Goal: Information Seeking & Learning: Learn about a topic

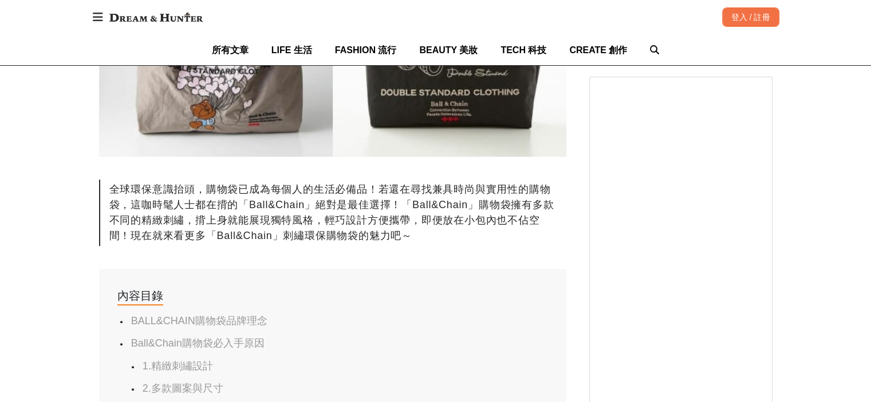
scroll to position [458, 0]
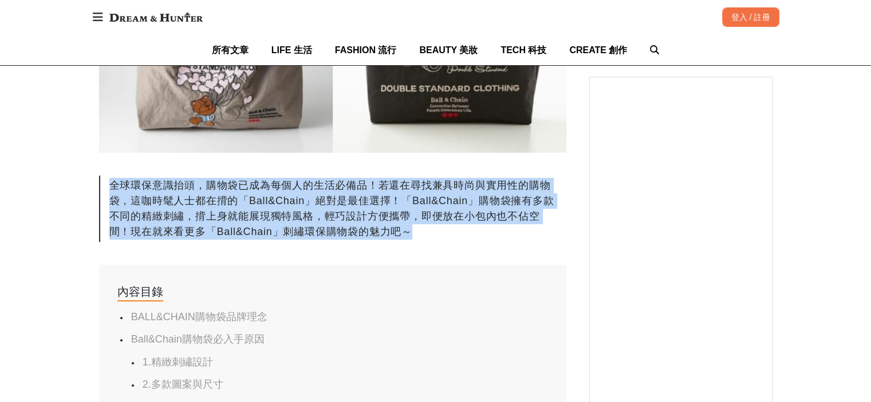
drag, startPoint x: 435, startPoint y: 234, endPoint x: 98, endPoint y: 192, distance: 339.2
copy div "全球環保意識抬頭，購物袋已成為每個人的生活必備品！若還在尋找兼具時尚與實用性的購物袋，這咖時髦人士都在揹的「Ball&Chain」絕對是最佳選擇！「Ball&…"
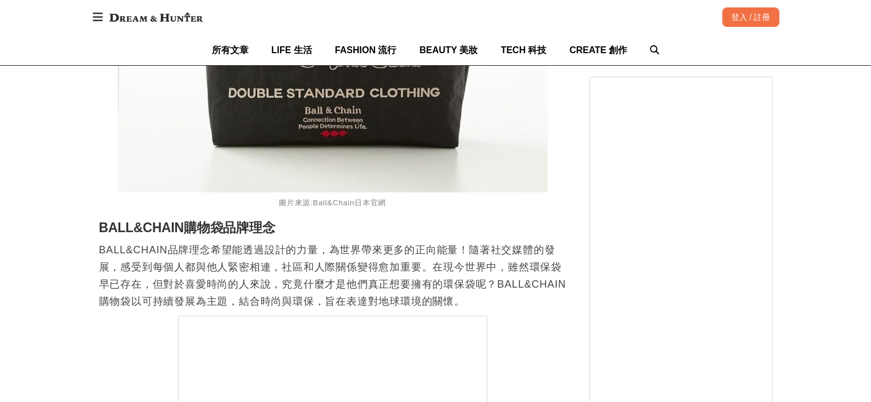
scroll to position [1202, 0]
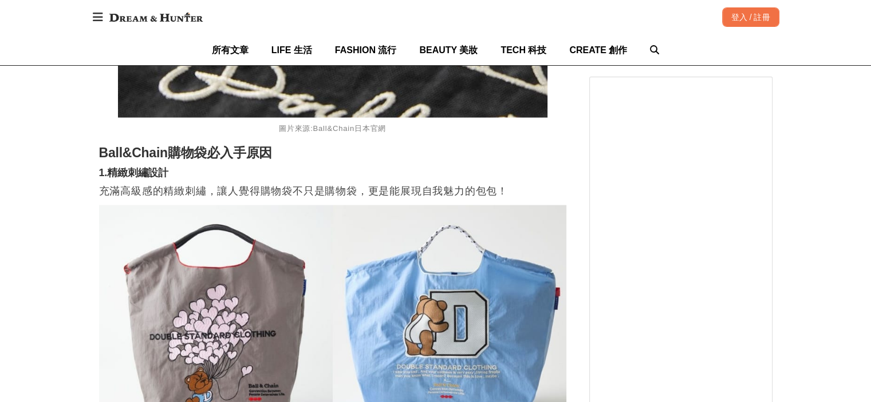
scroll to position [2347, 0]
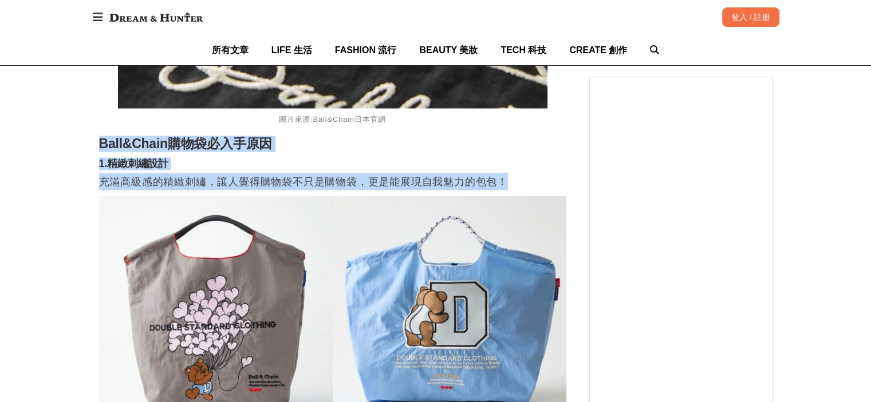
drag, startPoint x: 113, startPoint y: 156, endPoint x: 506, endPoint y: 186, distance: 394.4
copy div "Ball&Chain購物袋必入手原因 1.精緻刺繡設計 充滿高級感的精緻刺繡，讓人覺得購物袋不只是購物袋，更是能展現自我魅力的包包！"
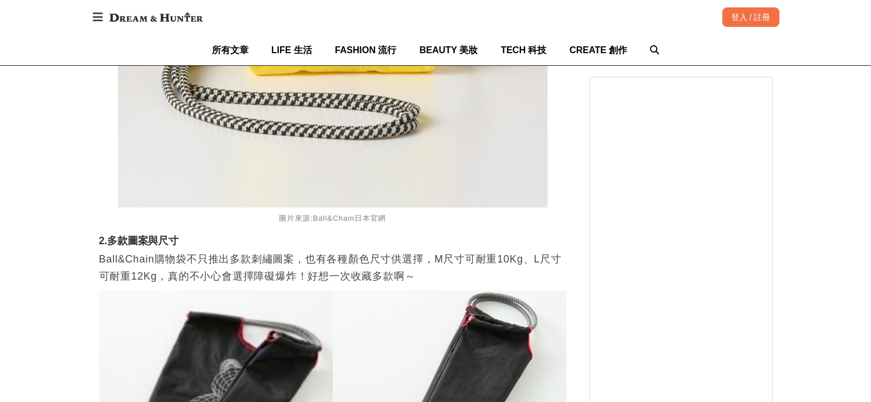
scroll to position [3149, 0]
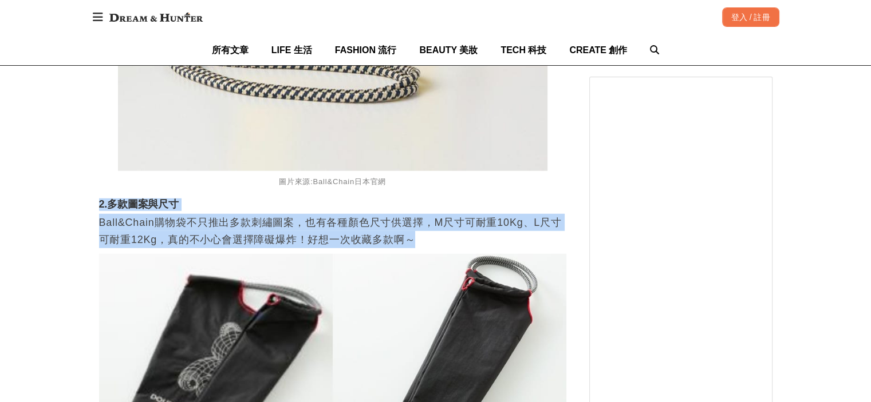
drag, startPoint x: 96, startPoint y: 208, endPoint x: 417, endPoint y: 244, distance: 323.8
copy div "2.多款圖案與尺寸 Ball&Chain購物袋不只推出多款刺繡圖案，也有各種顏色尺寸供選擇，M尺寸可耐重10Kg、L尺寸可耐重12Kg，真的不小心會選擇障礙爆…"
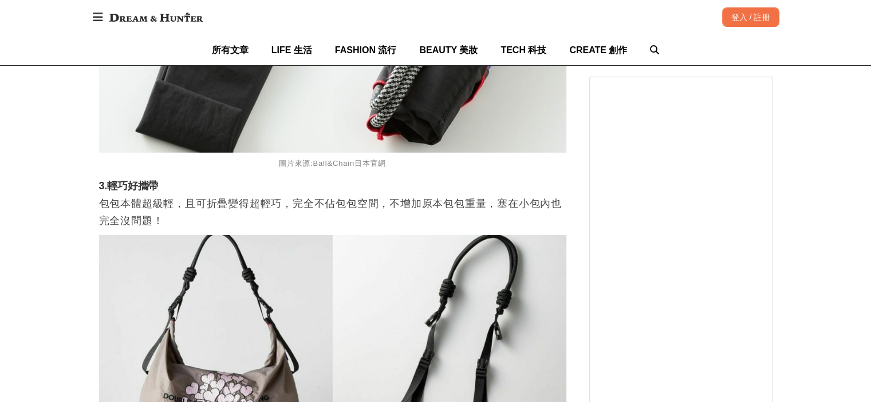
scroll to position [3721, 0]
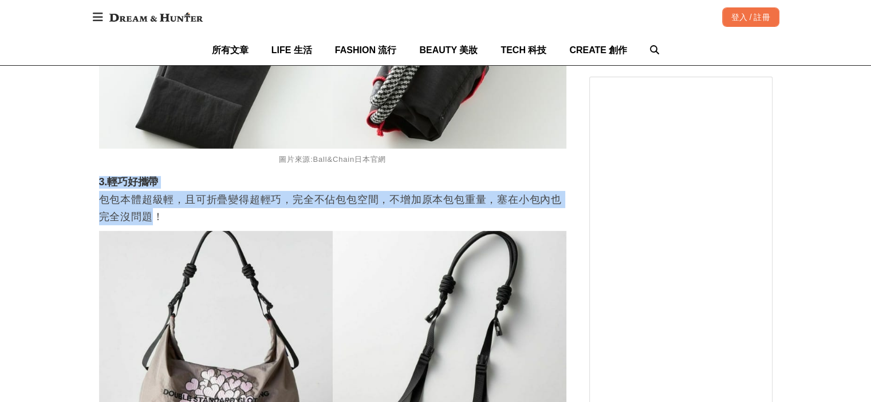
drag, startPoint x: 95, startPoint y: 185, endPoint x: 150, endPoint y: 226, distance: 68.7
copy div "3.輕巧好攜帶 包包本體超級輕，且可折疊變得超輕巧，完全不佔包包空間，不增加原本包包重量，塞在小包內也完全沒問題"
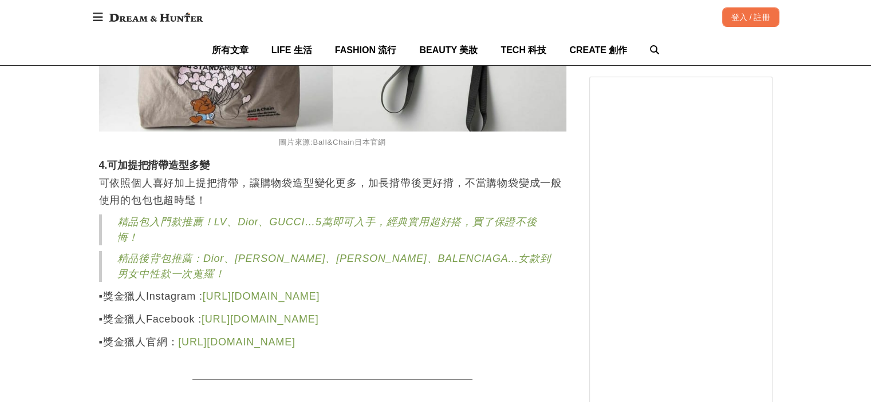
scroll to position [4065, 0]
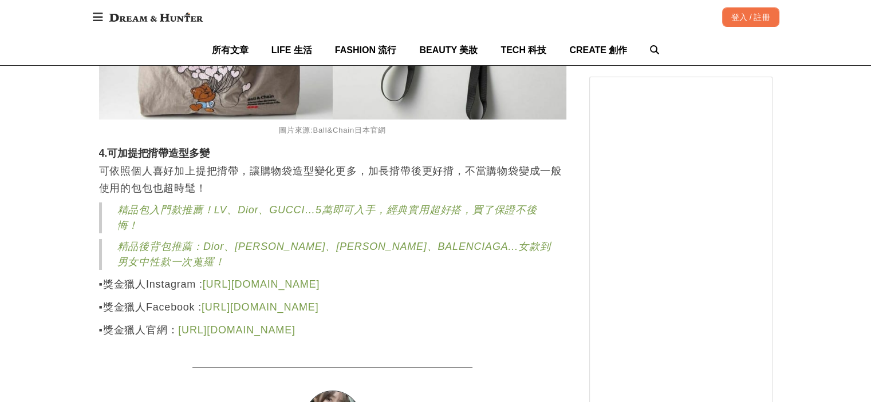
scroll to position [4122, 0]
